Goal: Check status

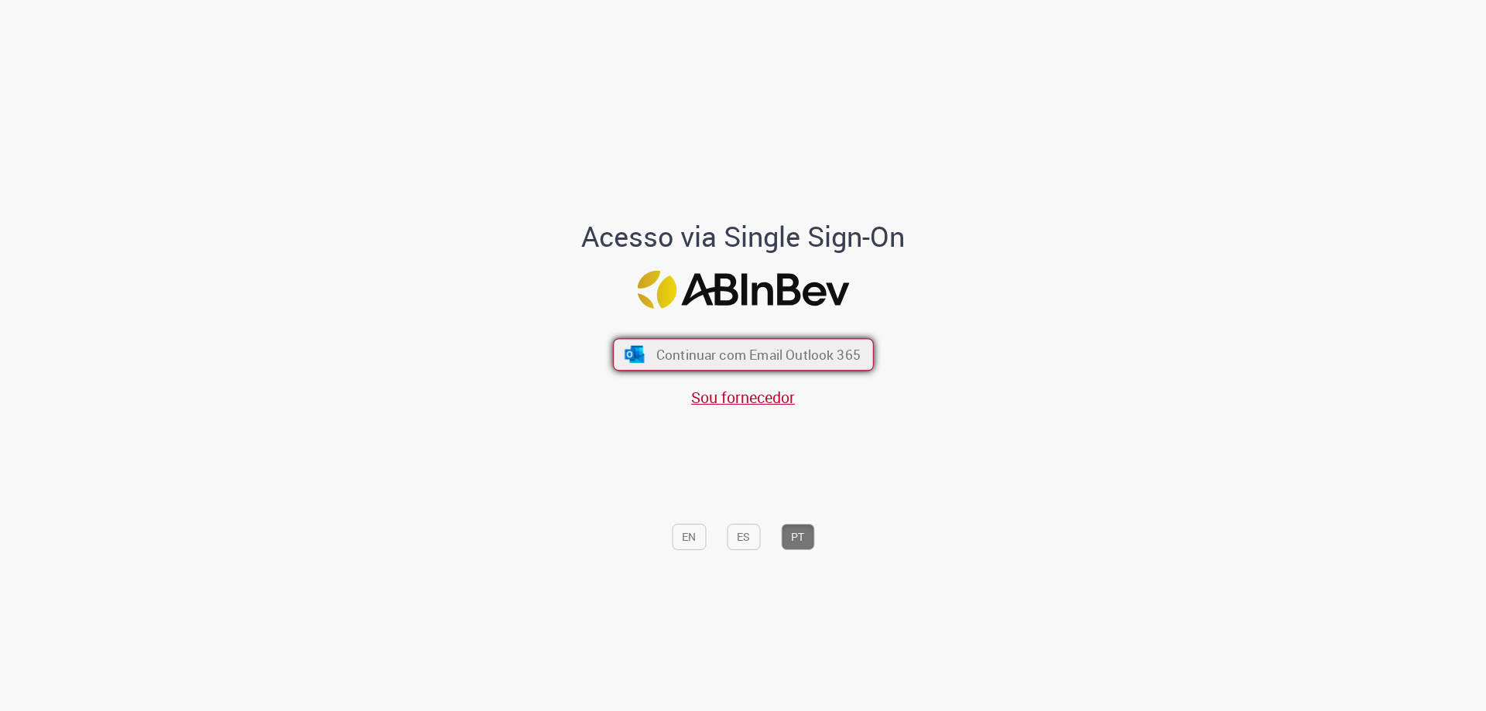
click at [743, 364] on span "Continuar com Email Outlook 365" at bounding box center [757, 355] width 204 height 18
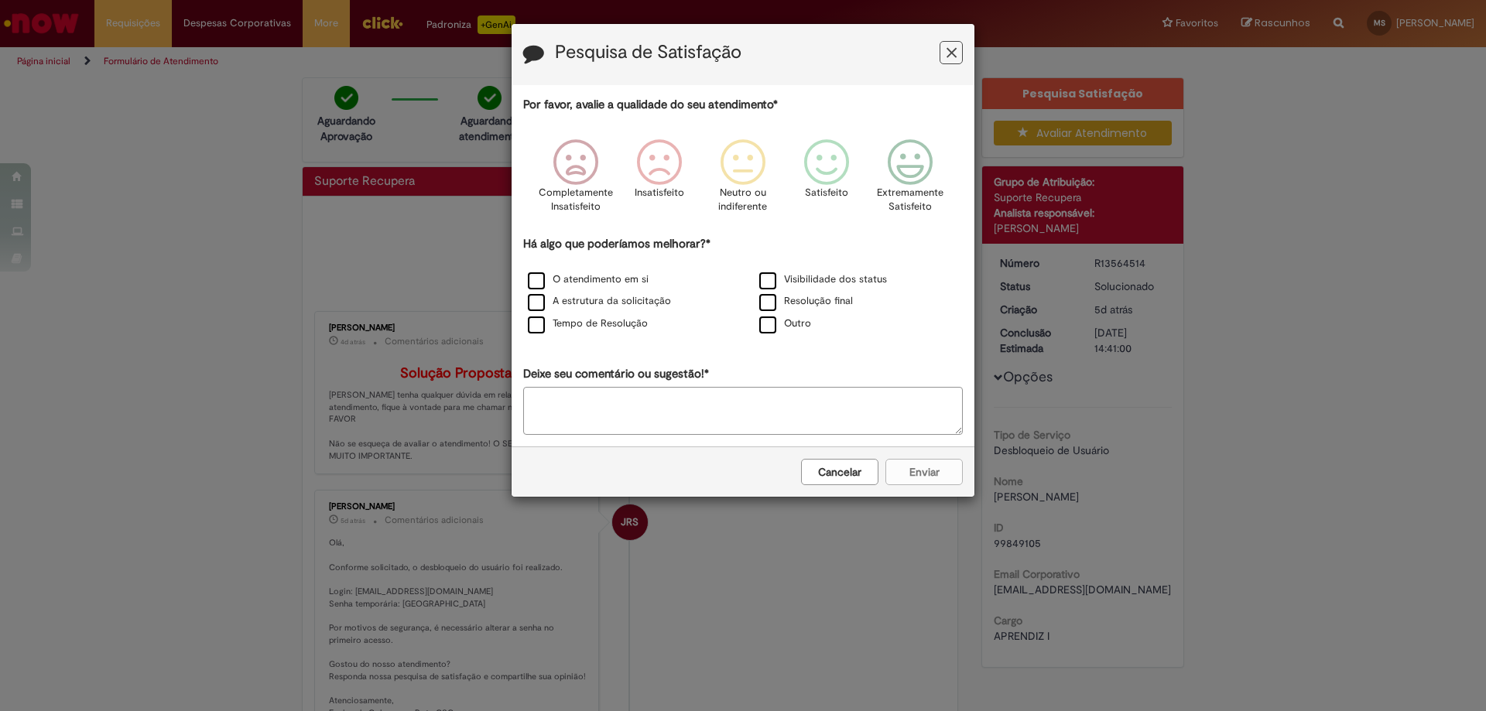
click at [956, 50] on icon "Feedback" at bounding box center [951, 53] width 10 height 16
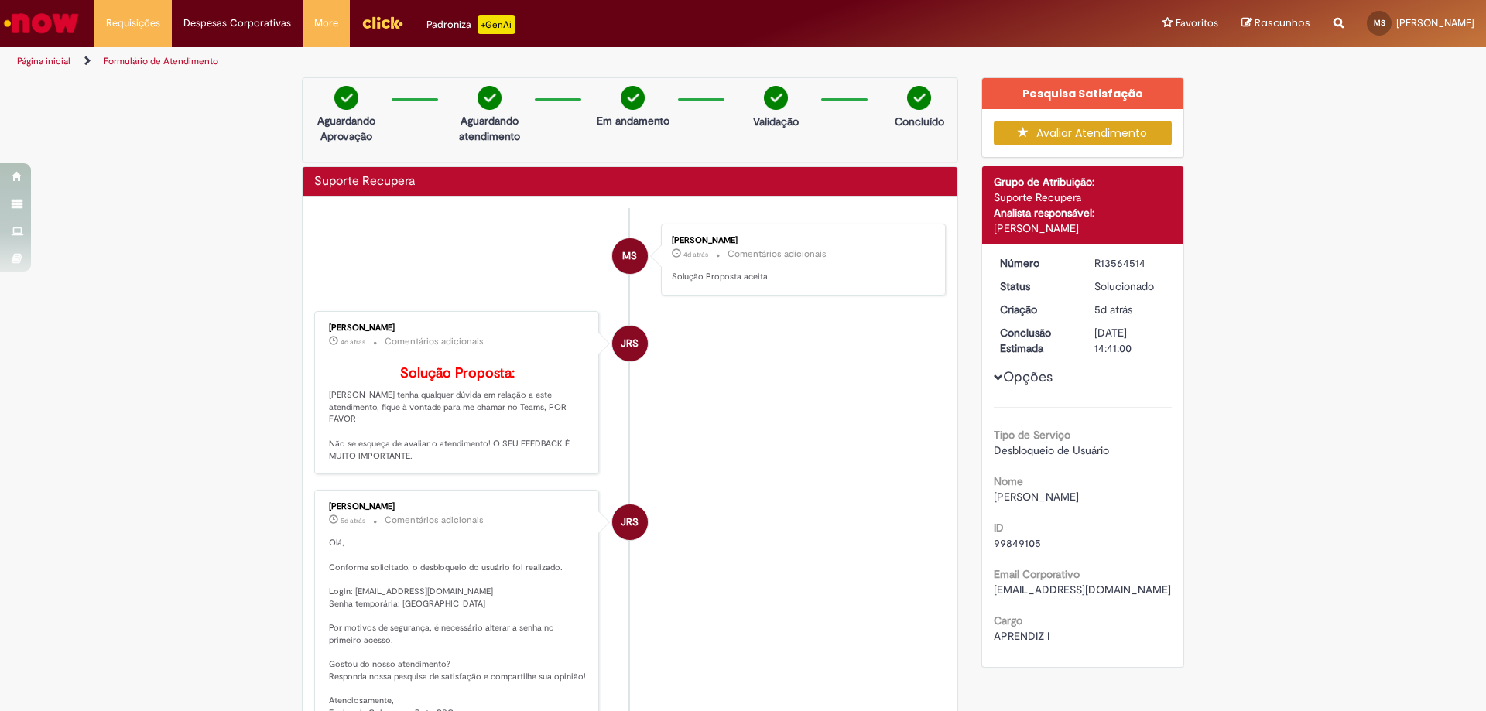
scroll to position [155, 0]
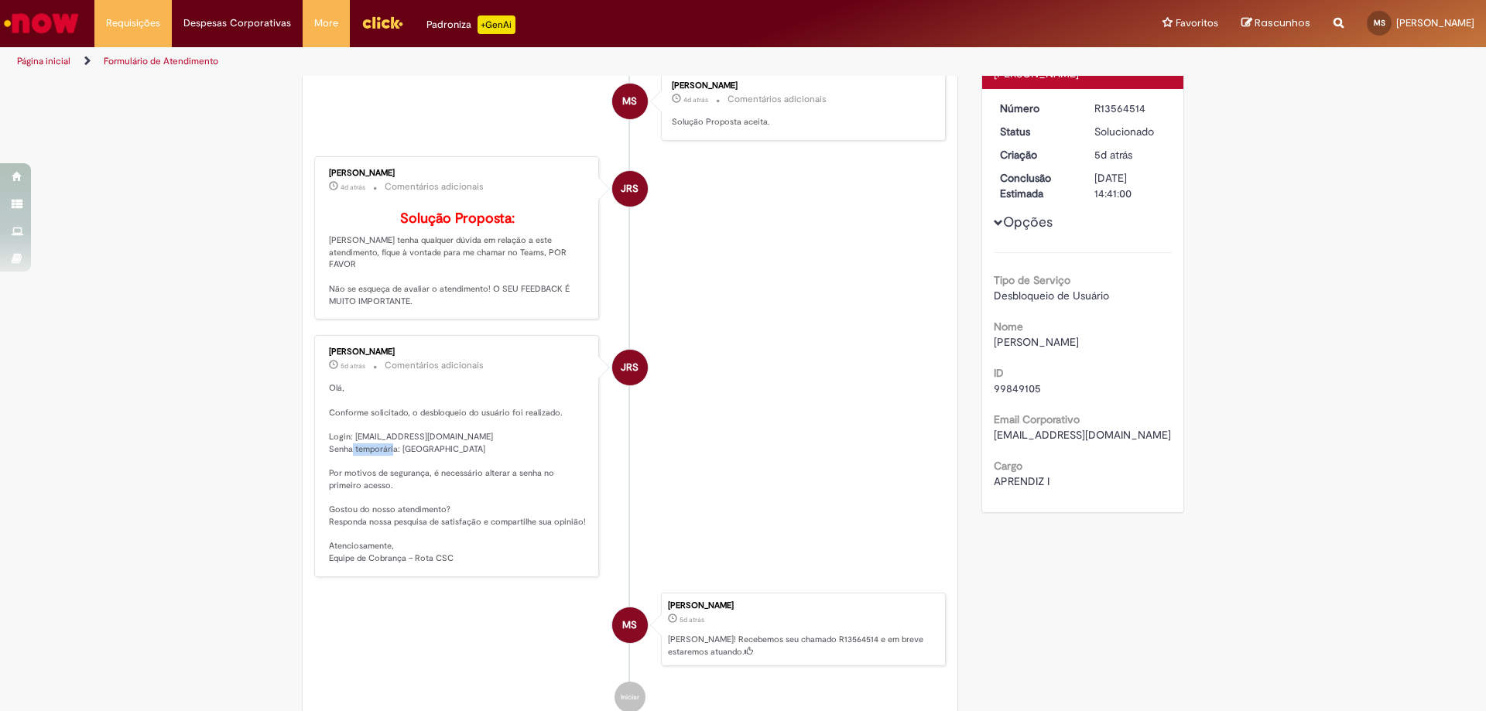
drag, startPoint x: 395, startPoint y: 461, endPoint x: 471, endPoint y: 465, distance: 75.9
click at [471, 465] on p "Olá, Conforme solicitado, o desbloqueio do usuário foi realizado. Login: [EMAIL…" at bounding box center [458, 473] width 258 height 183
copy p "Brasil@123"
